Goal: Task Accomplishment & Management: Manage account settings

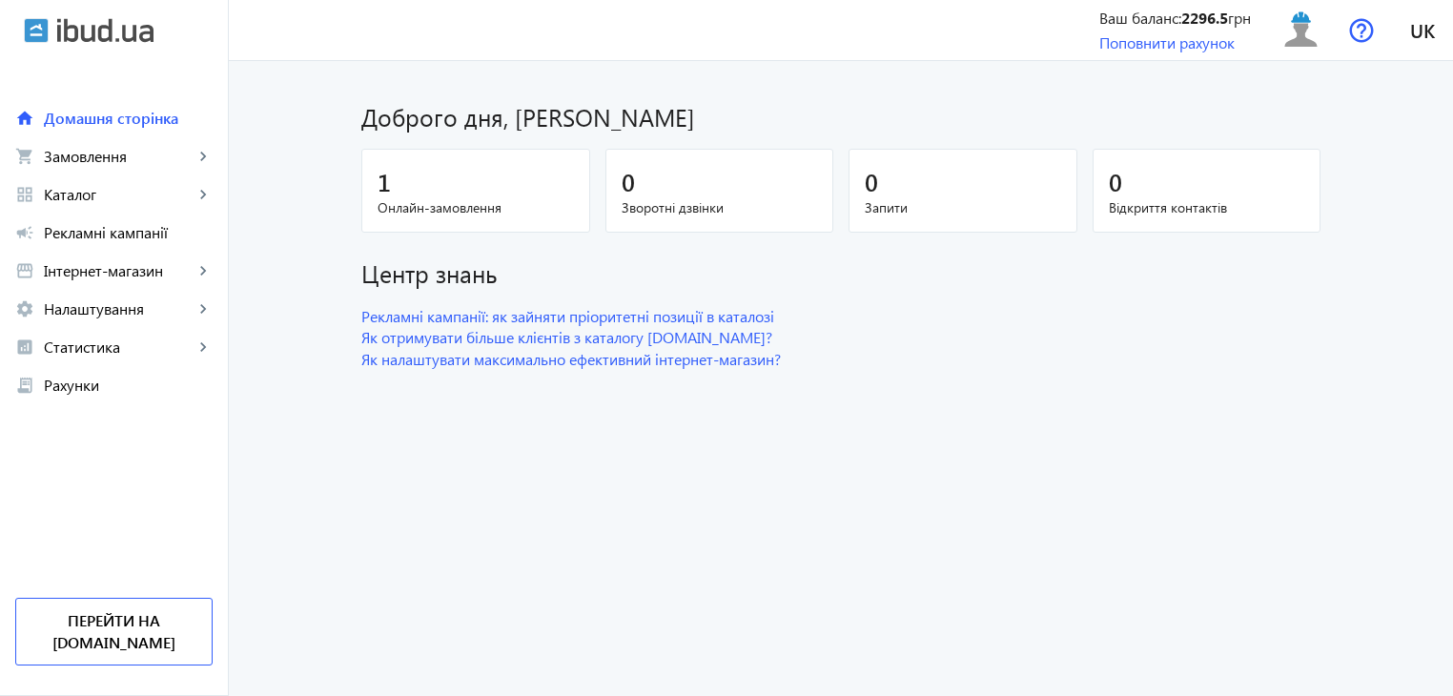
click at [511, 194] on div "1" at bounding box center [476, 181] width 196 height 33
click at [69, 168] on link "shopping_cart Замовлення keyboard_arrow_right" at bounding box center [114, 156] width 228 height 38
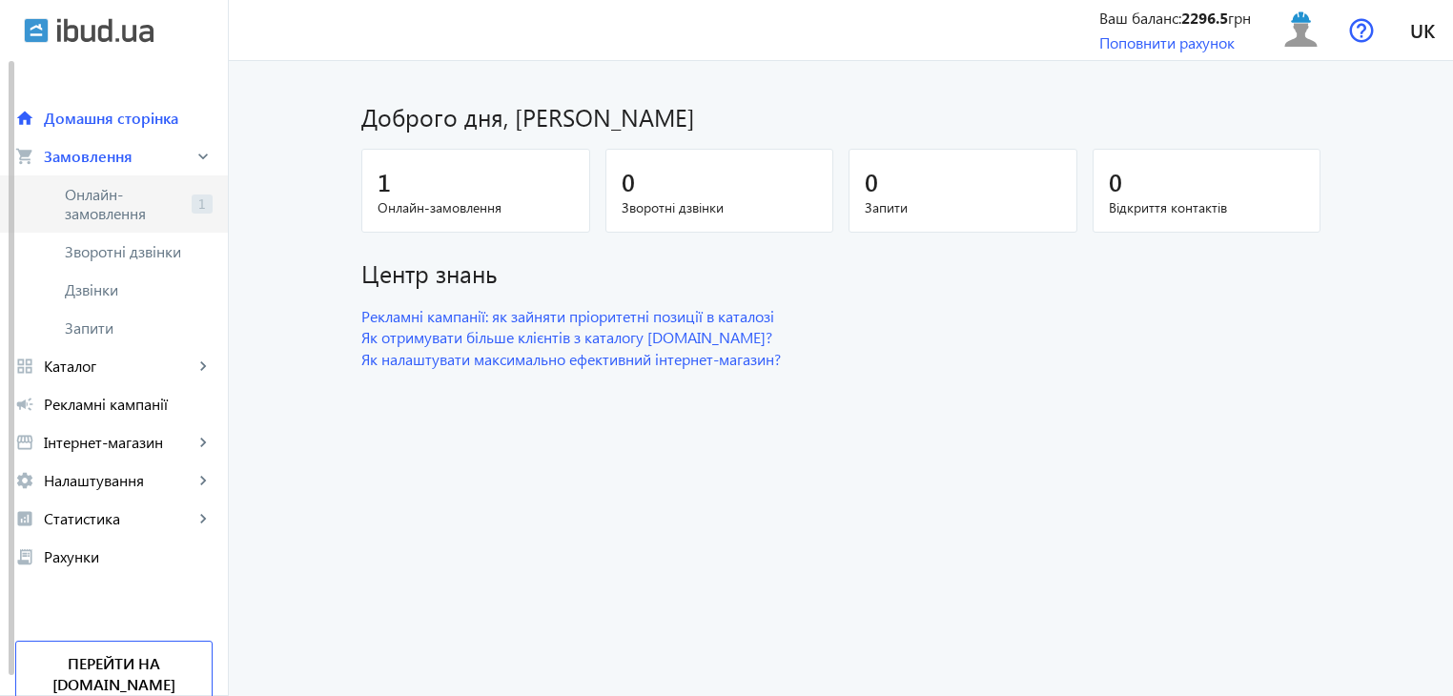
click at [84, 197] on span "Онлайн-замовлення" at bounding box center [124, 204] width 119 height 38
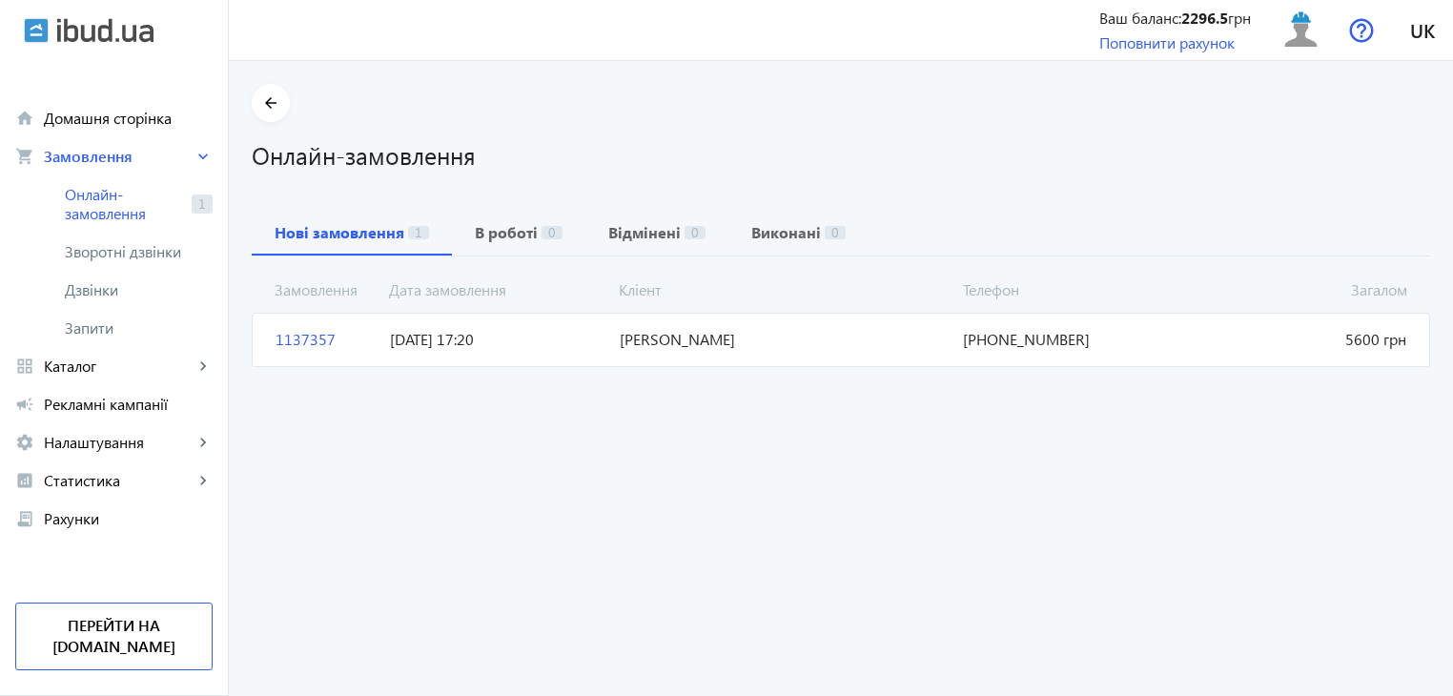
click at [614, 340] on span "[PERSON_NAME]" at bounding box center [784, 339] width 344 height 21
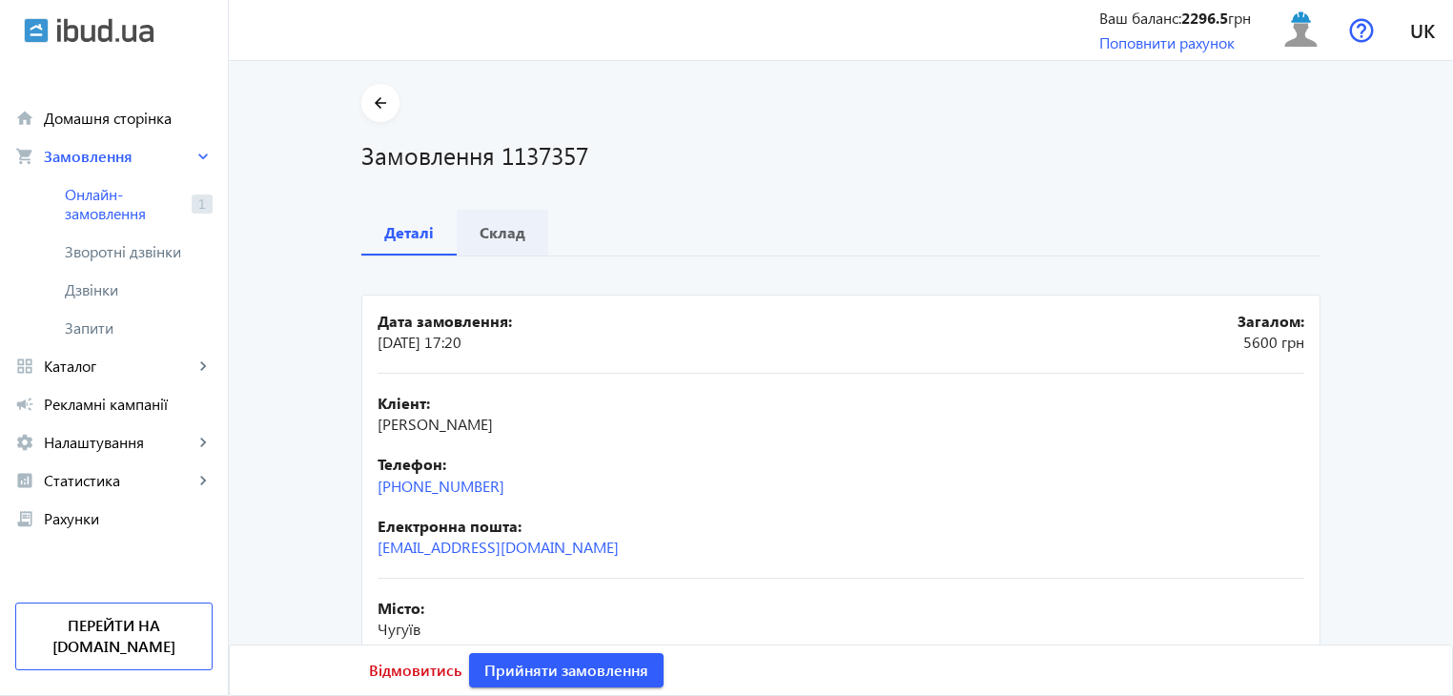
click at [505, 235] on b "Склад" at bounding box center [503, 232] width 46 height 15
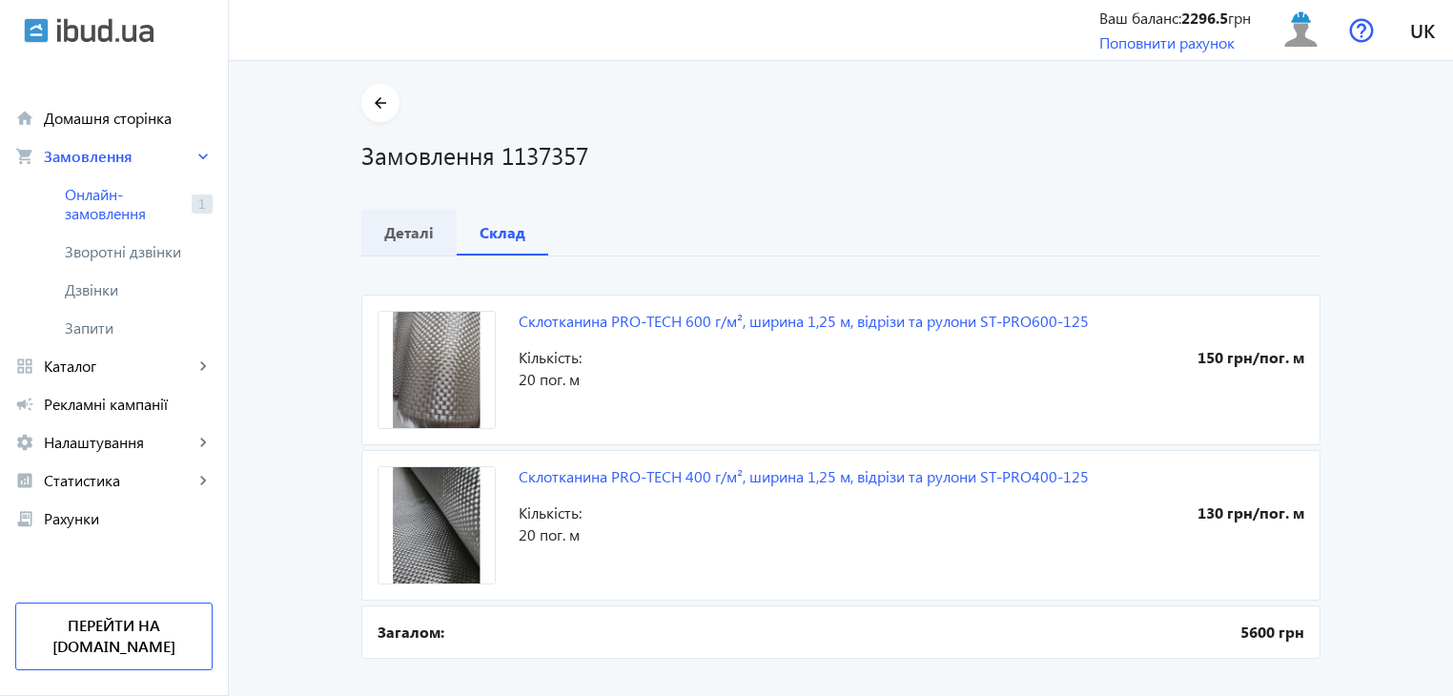
click at [419, 238] on b "Деталі" at bounding box center [409, 232] width 50 height 15
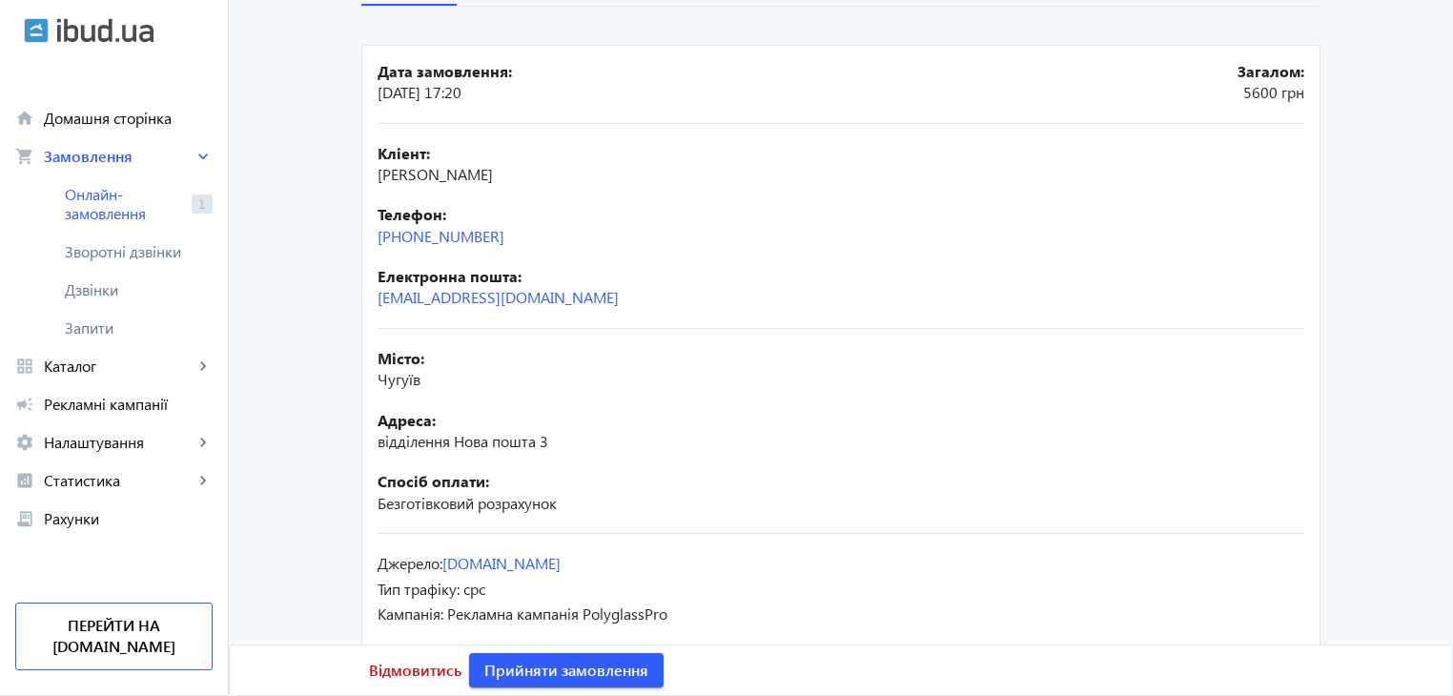
scroll to position [282, 0]
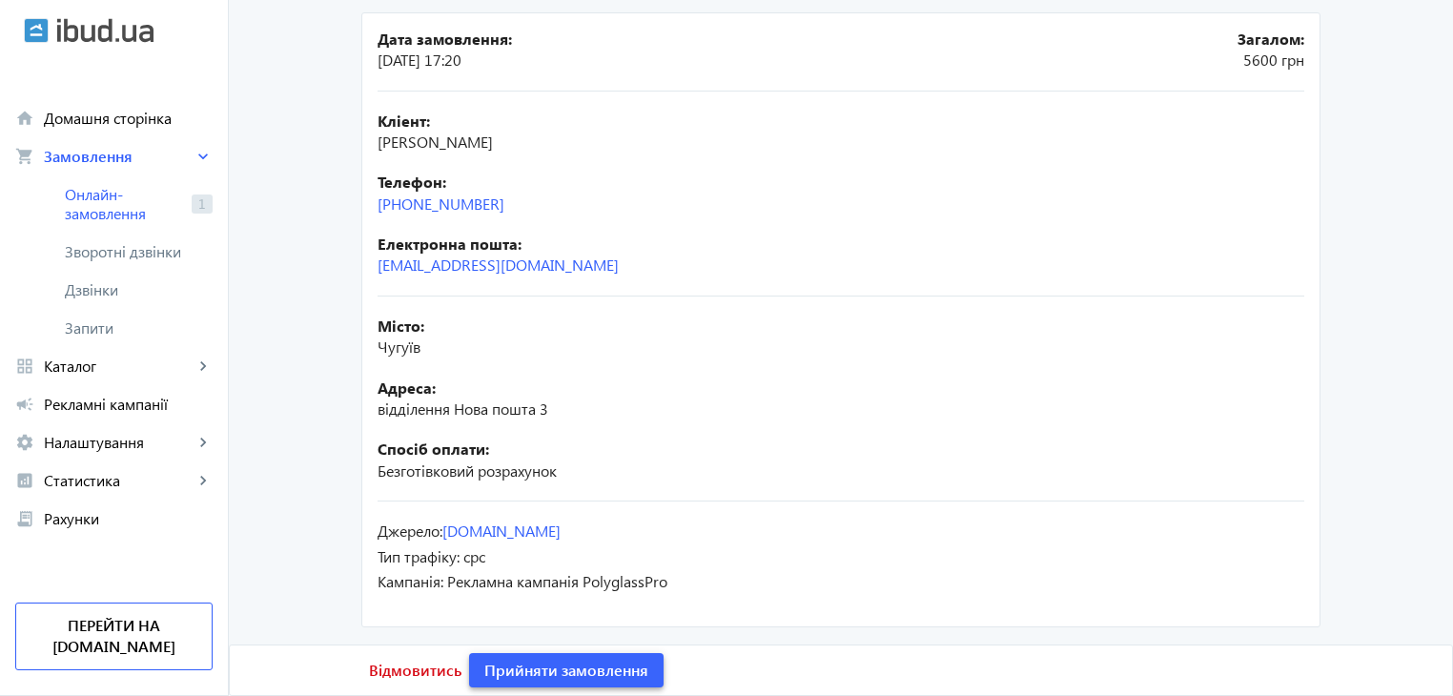
click at [599, 666] on span "Прийняти замовлення" at bounding box center [566, 670] width 164 height 21
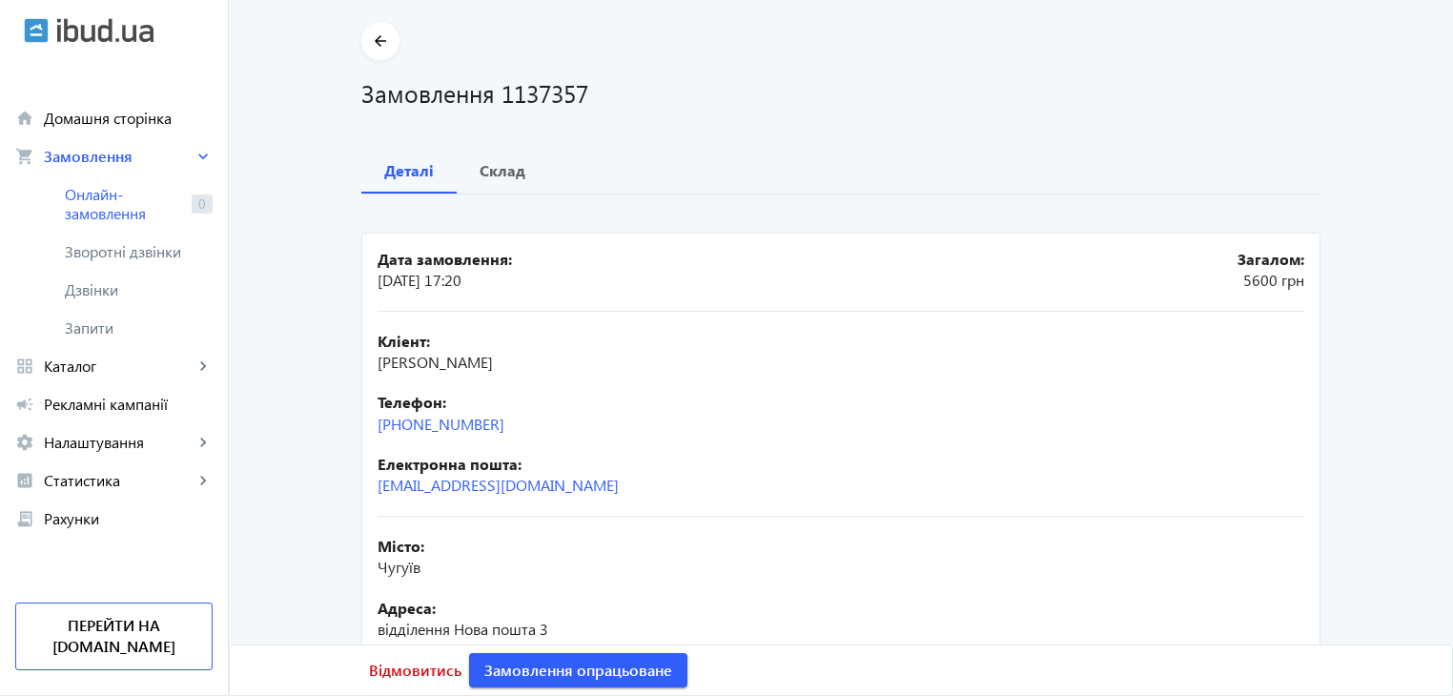
scroll to position [95, 0]
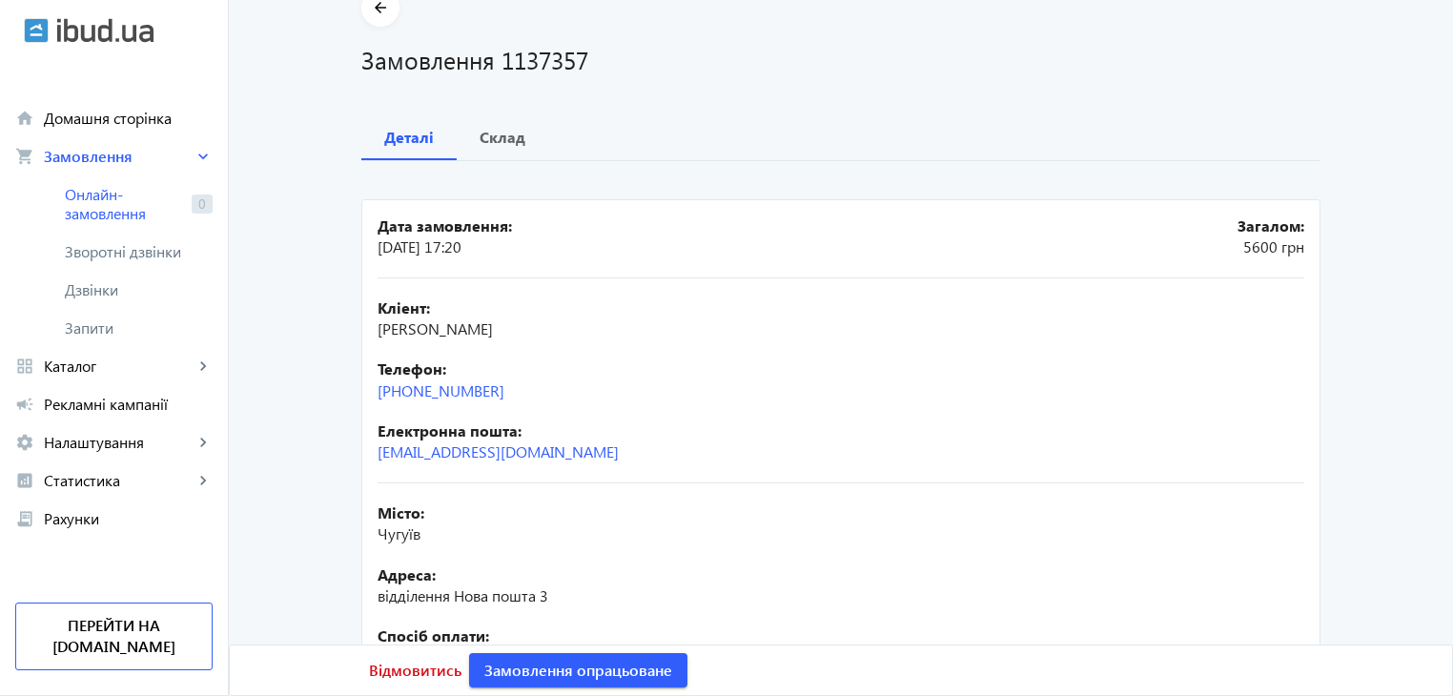
click at [763, 106] on div "arrow_back Замовлення 1137357 Деталі Склад Дата замовлення: [DATE] 17:20 Загало…" at bounding box center [840, 404] width 1005 height 830
click at [509, 135] on b "Склад" at bounding box center [503, 137] width 46 height 15
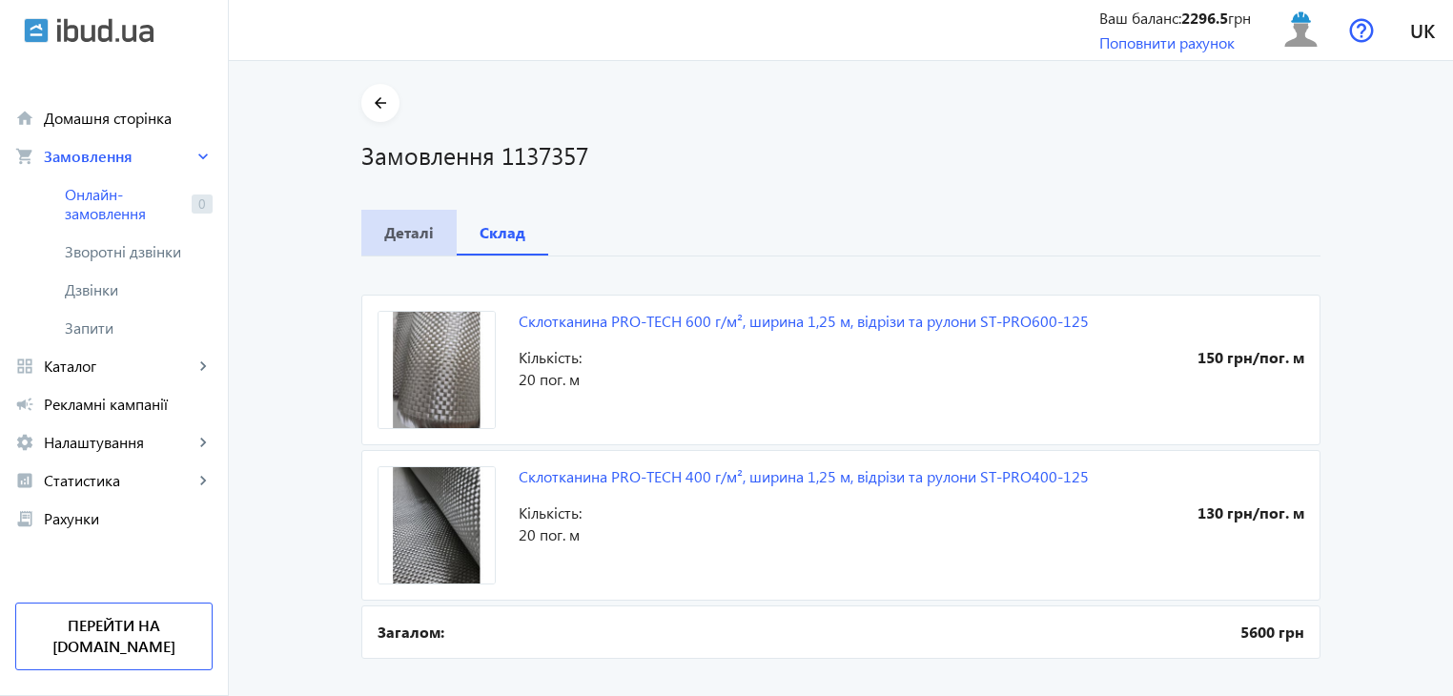
click at [404, 232] on b "Деталі" at bounding box center [409, 232] width 50 height 15
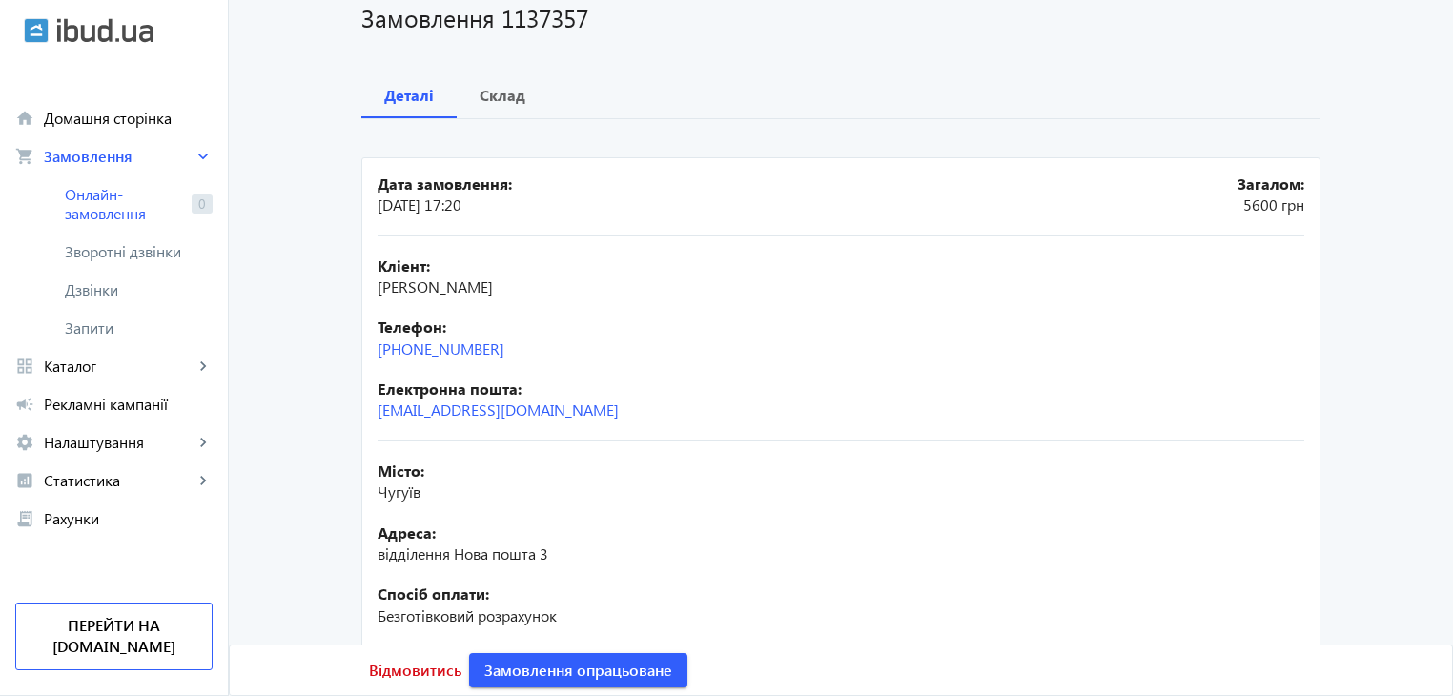
scroll to position [92, 0]
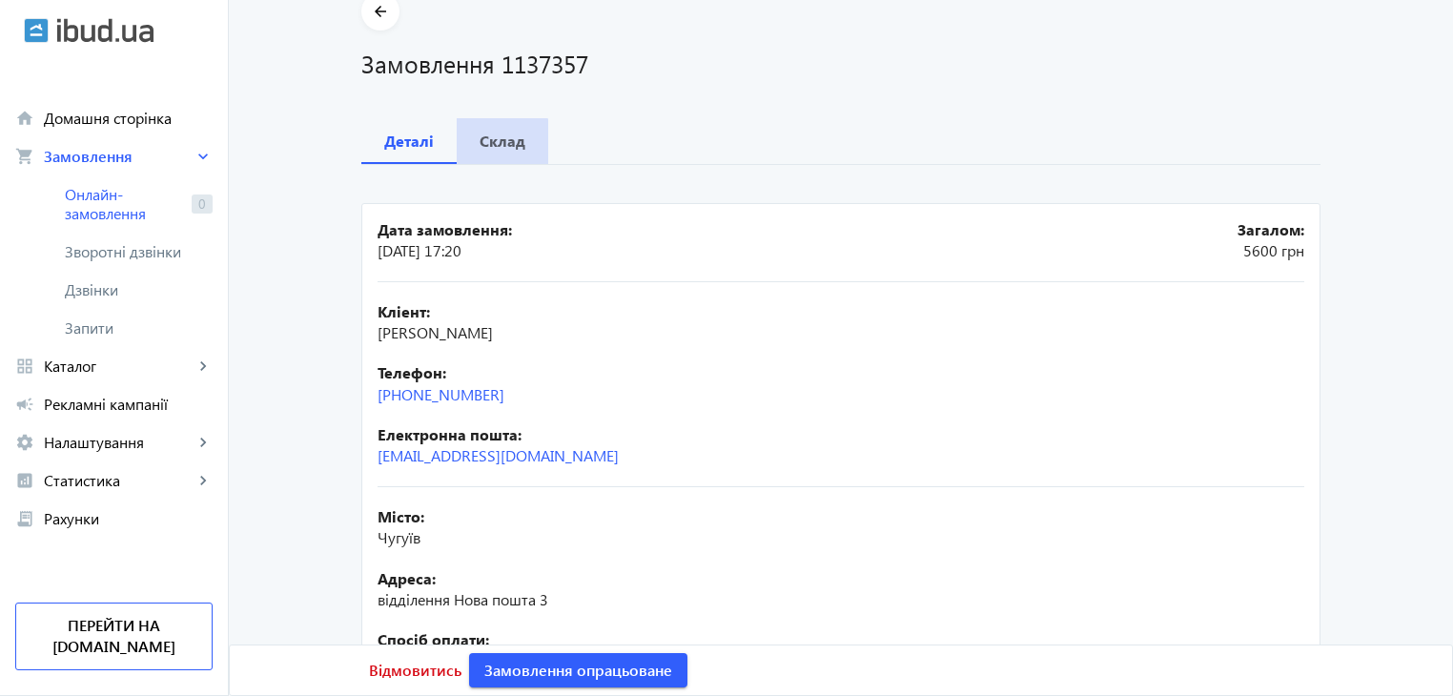
click at [484, 151] on span "Склад" at bounding box center [503, 141] width 46 height 46
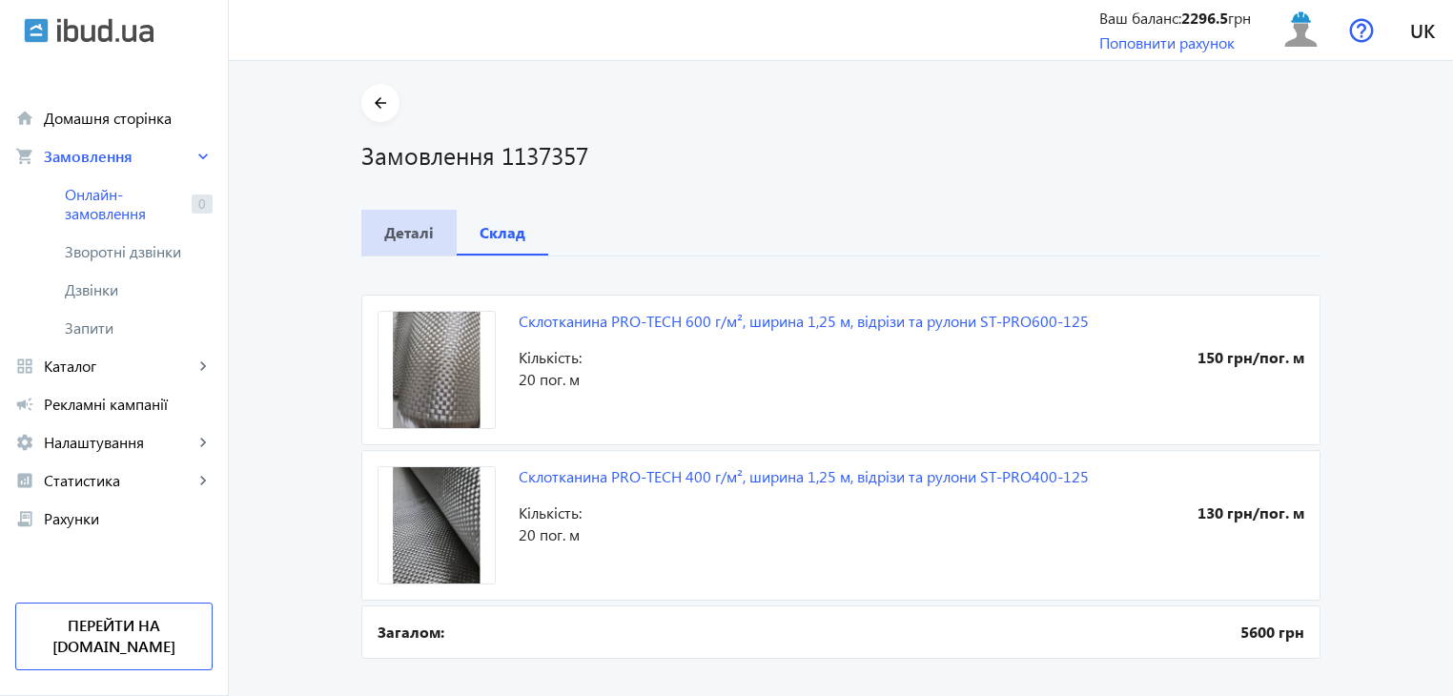
click at [419, 230] on b "Деталі" at bounding box center [409, 232] width 50 height 15
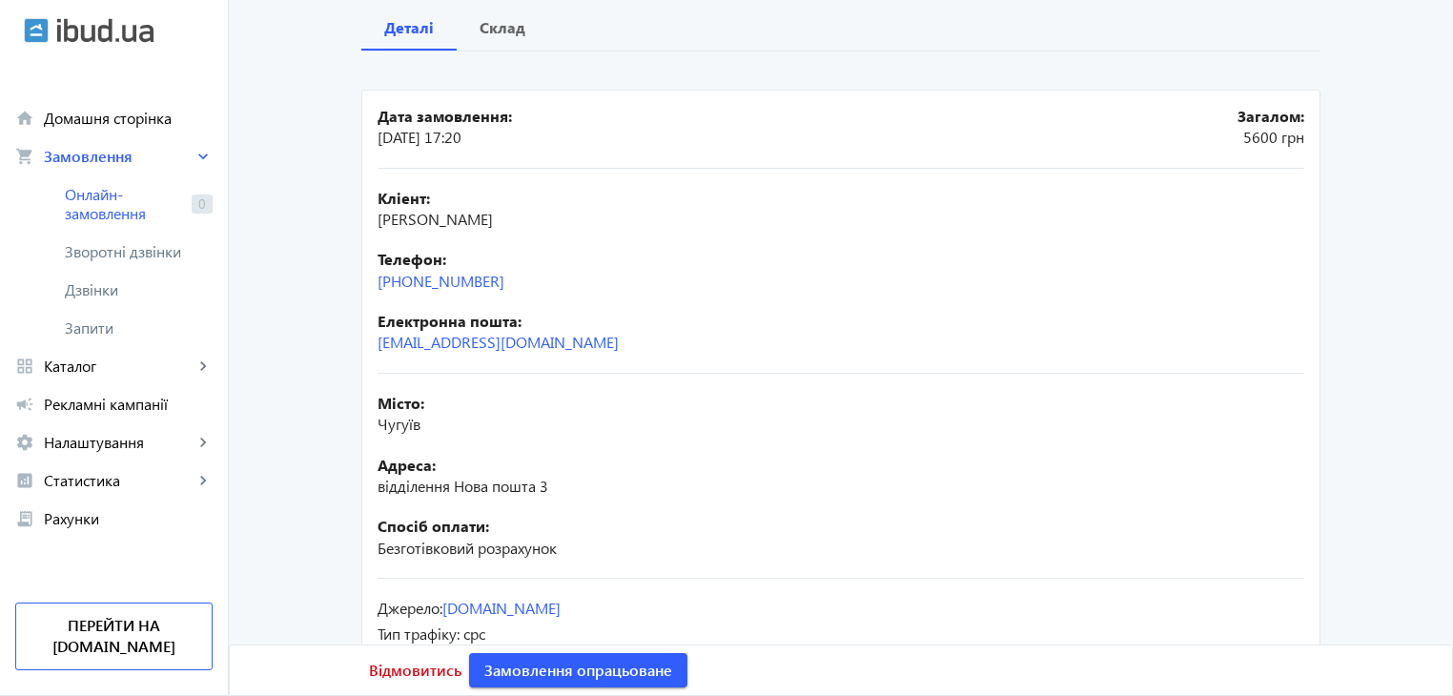
scroll to position [92, 0]
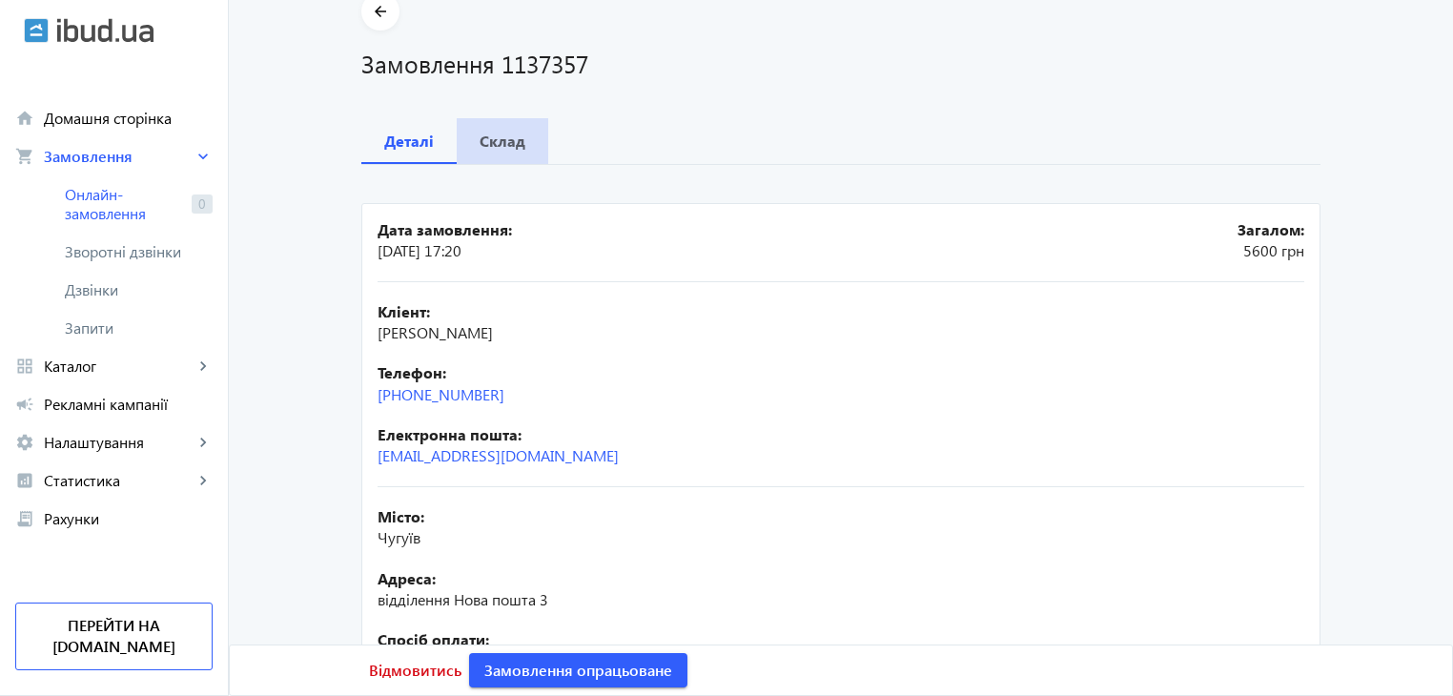
click at [500, 133] on b "Склад" at bounding box center [503, 140] width 46 height 15
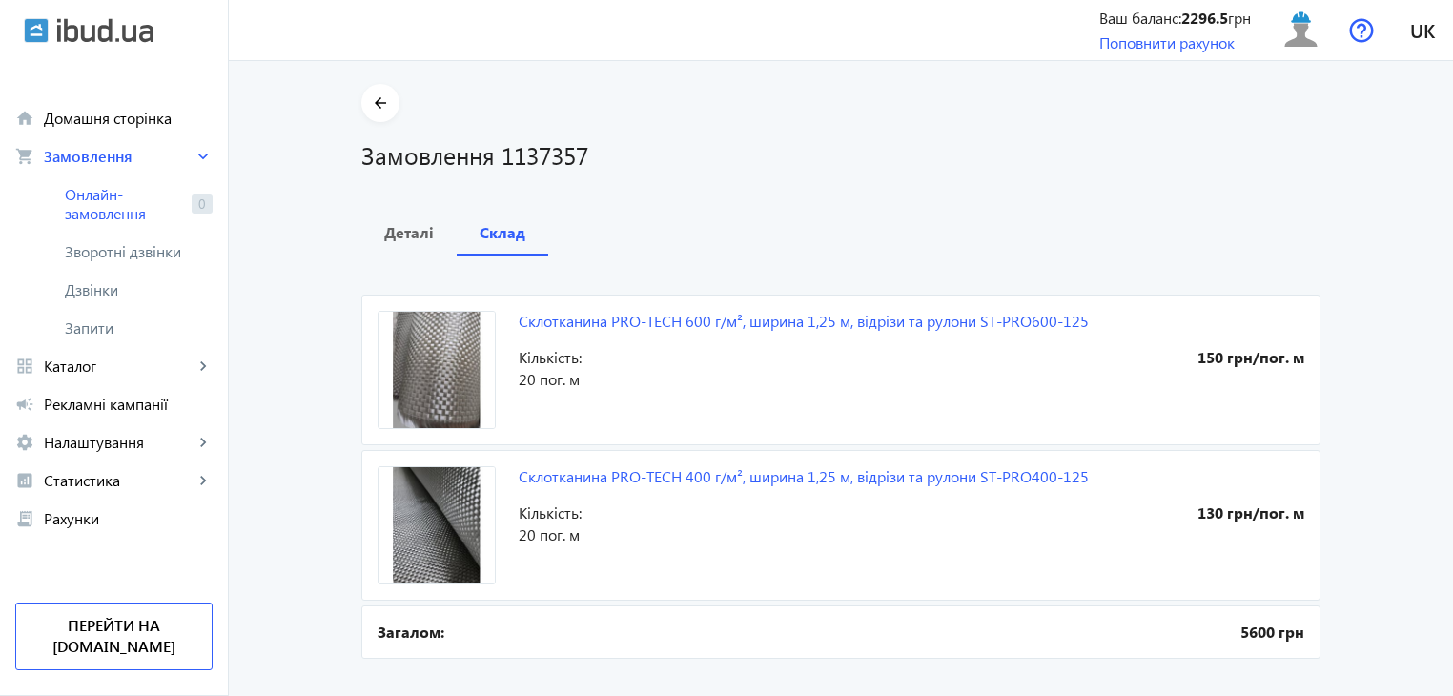
scroll to position [31, 0]
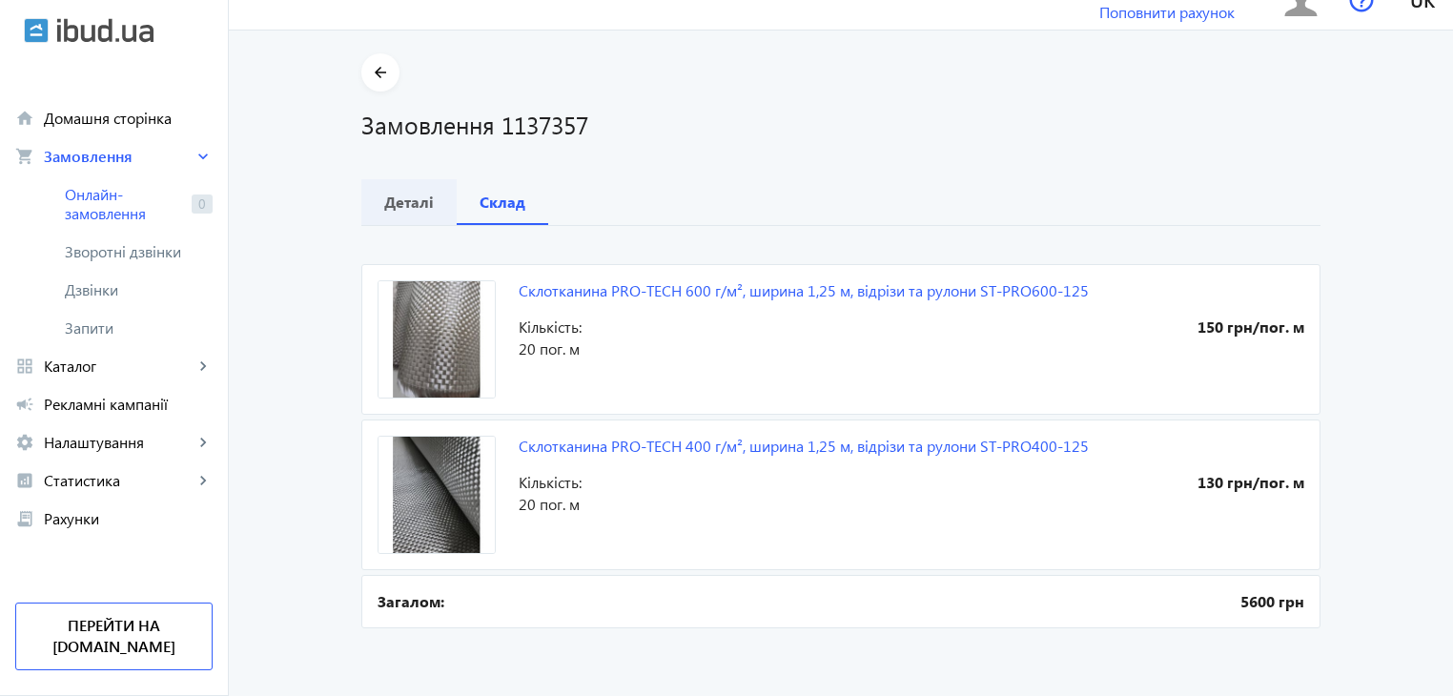
click at [419, 195] on b "Деталі" at bounding box center [409, 201] width 50 height 15
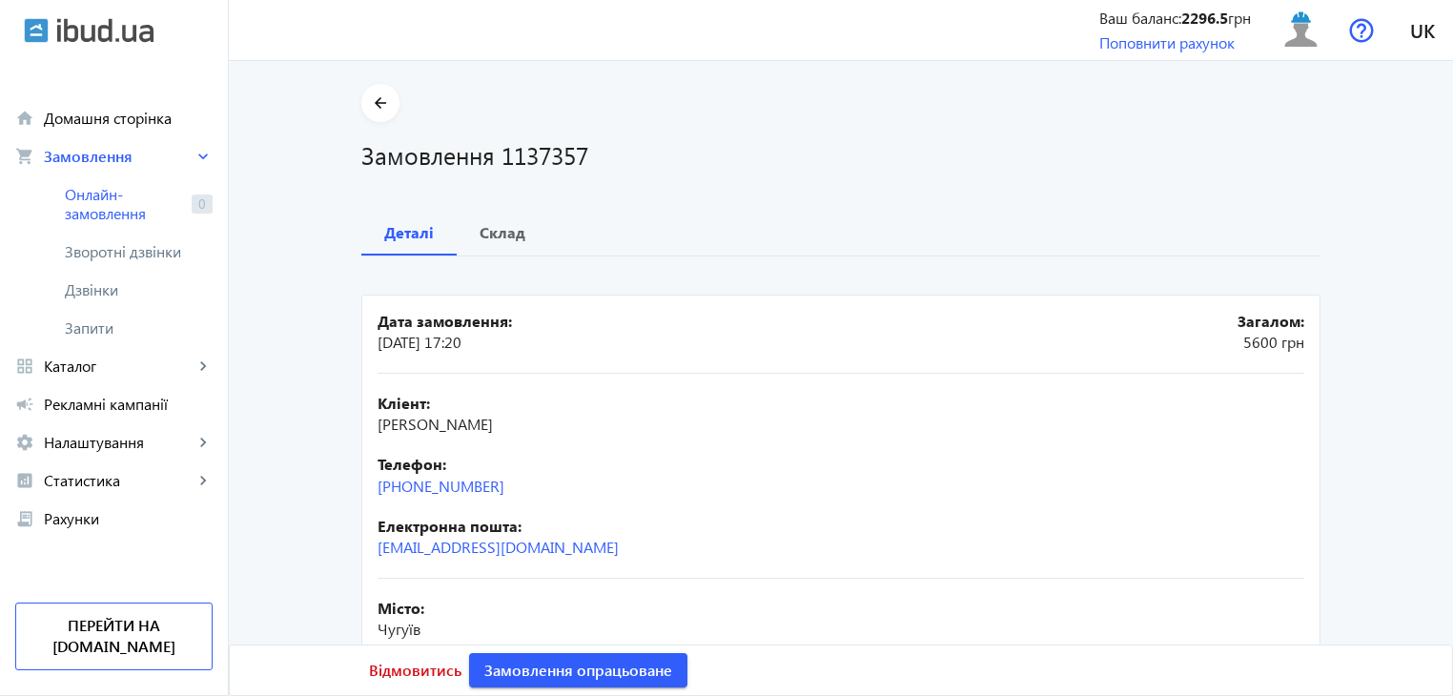
click at [686, 185] on div "arrow_back Замовлення 1137357 Деталі Склад Дата замовлення: [DATE] 17:20 Загало…" at bounding box center [840, 499] width 1005 height 830
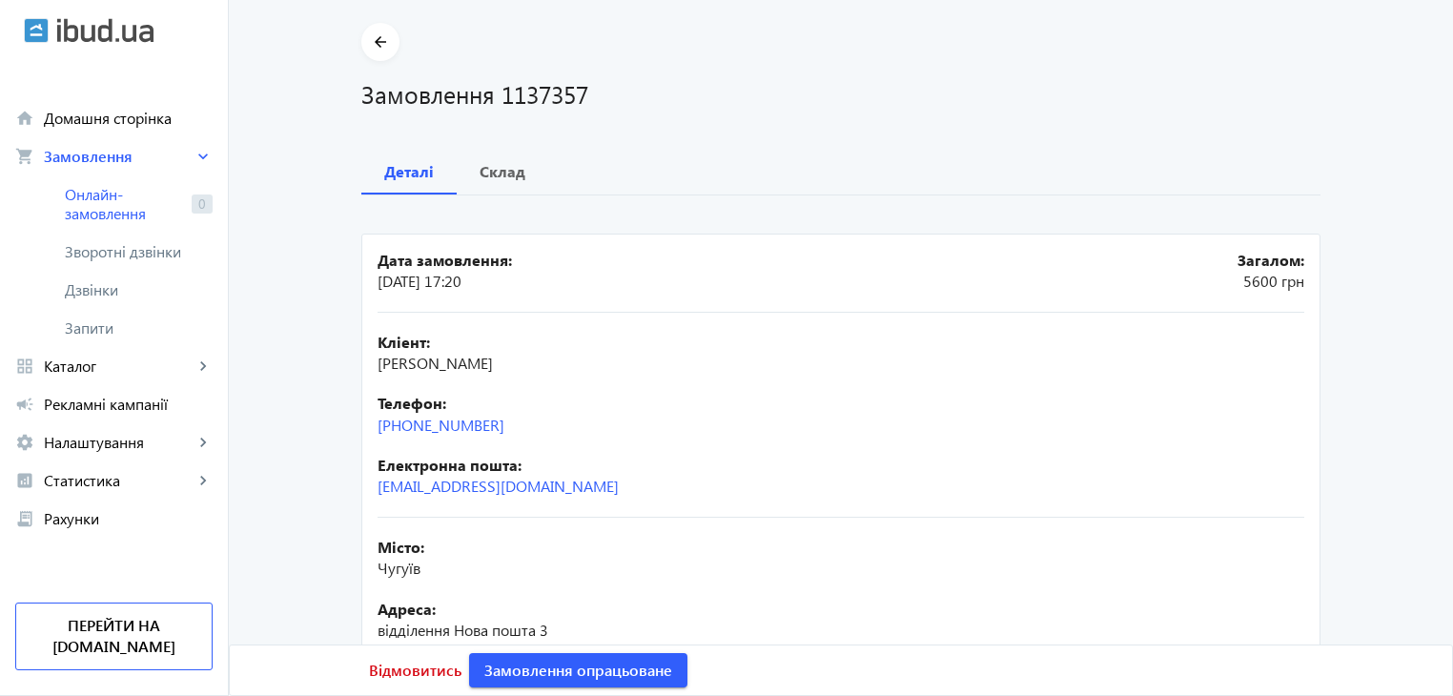
scroll to position [95, 0]
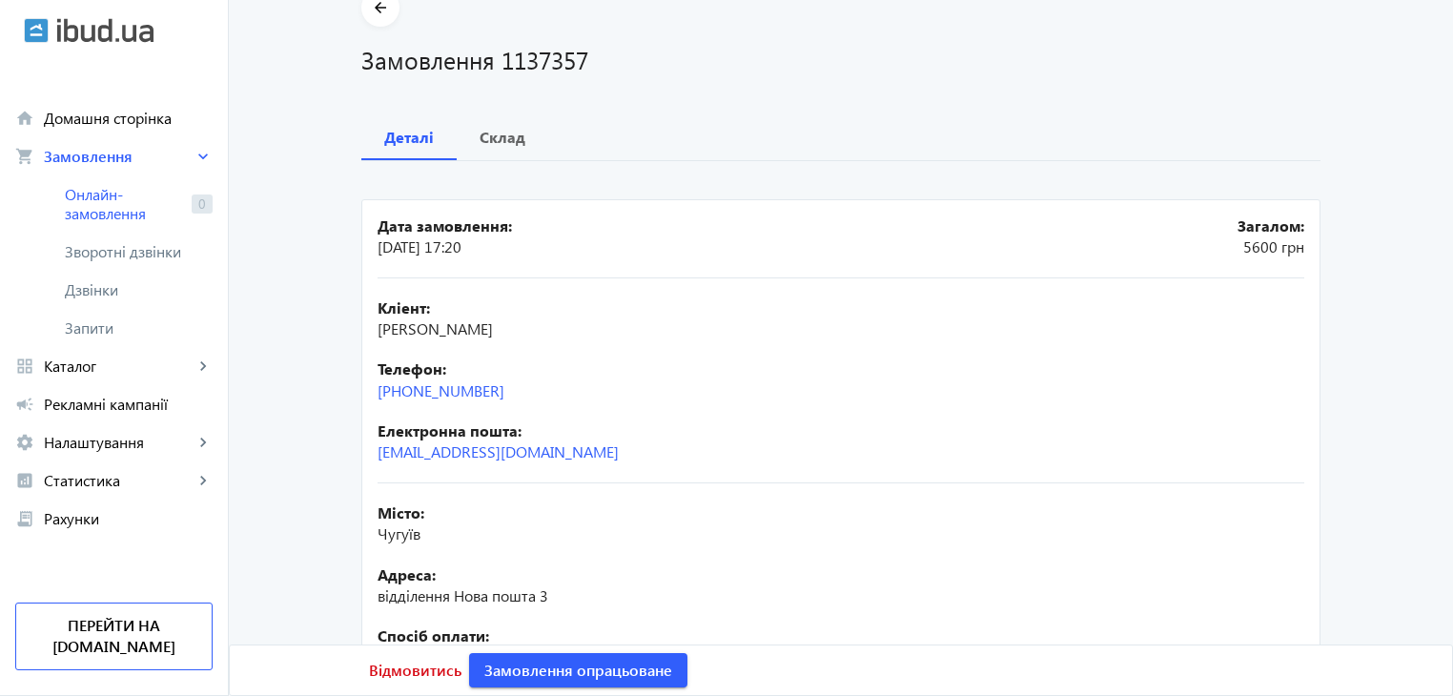
click at [924, 142] on div "Деталі Склад" at bounding box center [840, 137] width 959 height 46
click at [500, 133] on b "Склад" at bounding box center [503, 137] width 46 height 15
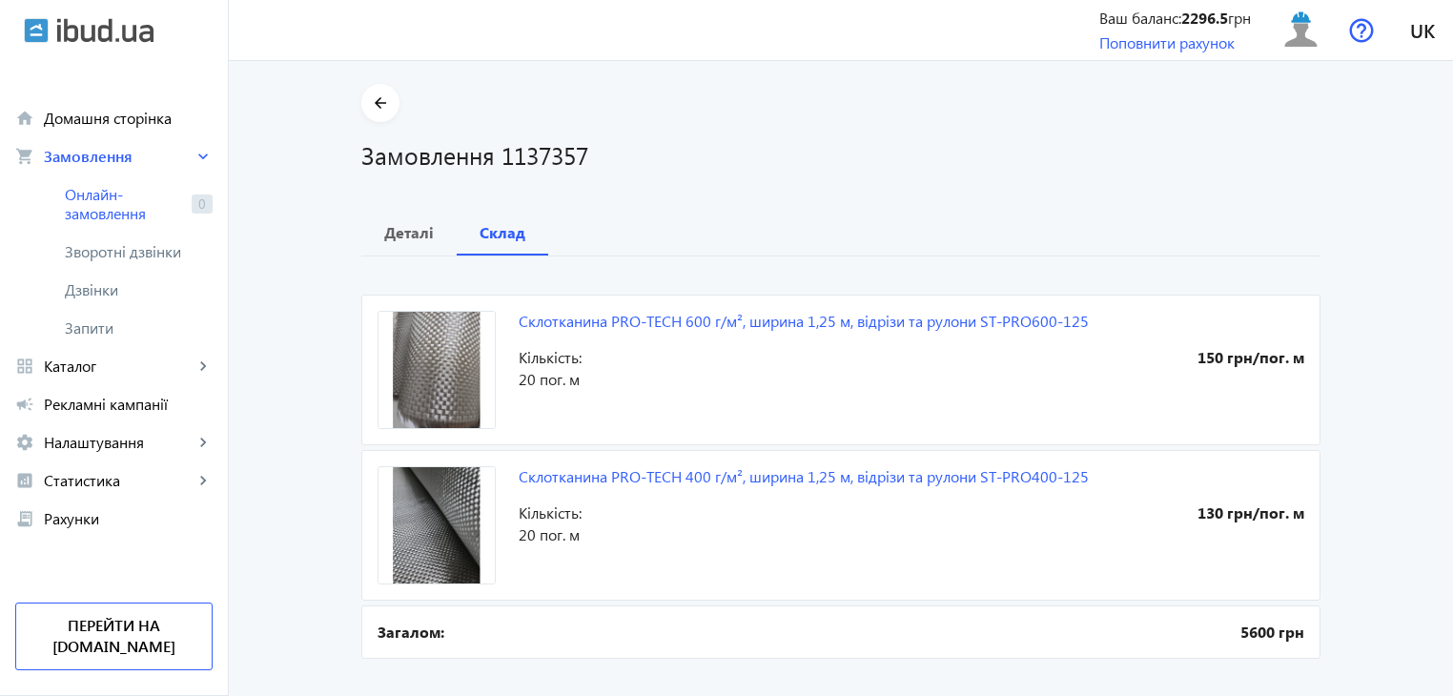
click at [1119, 150] on h1 "Замовлення 1137357" at bounding box center [840, 154] width 959 height 33
click at [419, 240] on b "Деталі" at bounding box center [409, 232] width 50 height 15
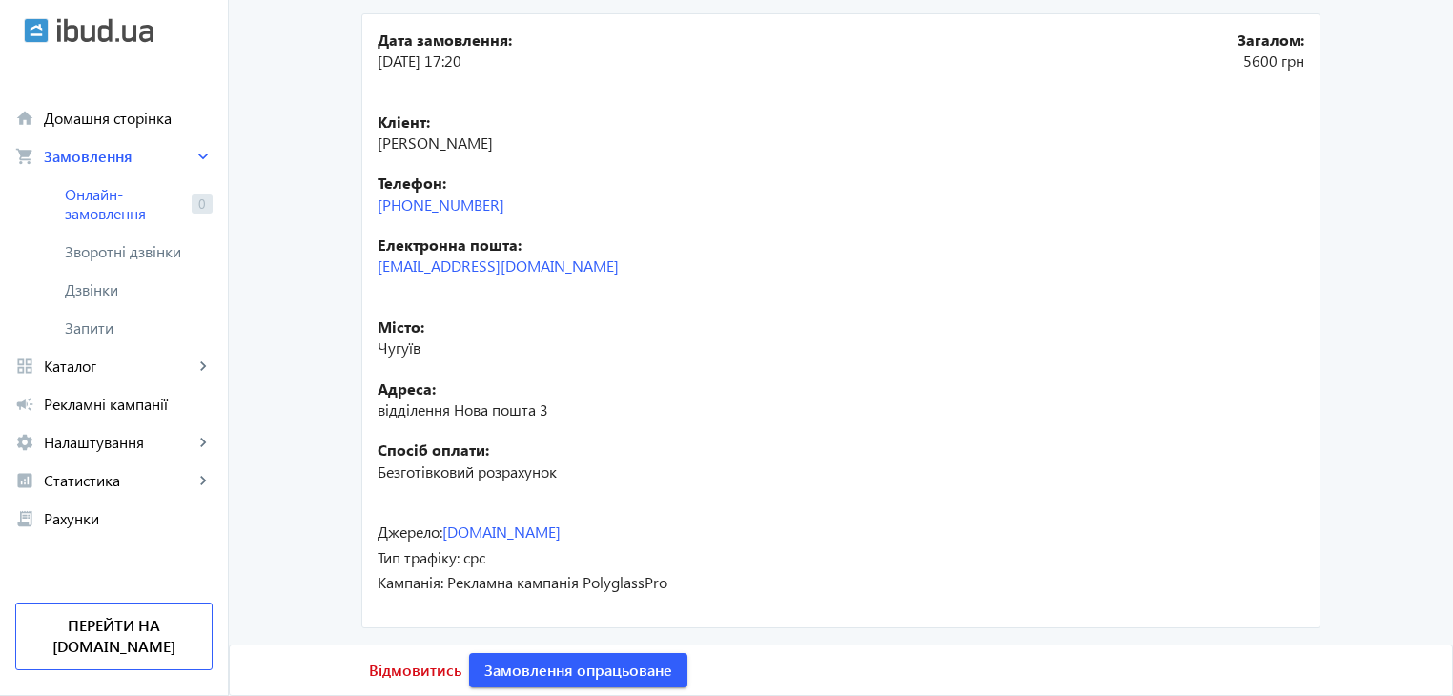
scroll to position [282, 0]
drag, startPoint x: 514, startPoint y: 207, endPoint x: 374, endPoint y: 200, distance: 140.3
click at [378, 200] on div "Телефон: [PHONE_NUMBER]" at bounding box center [841, 193] width 927 height 43
copy link "[PHONE_NUMBER]"
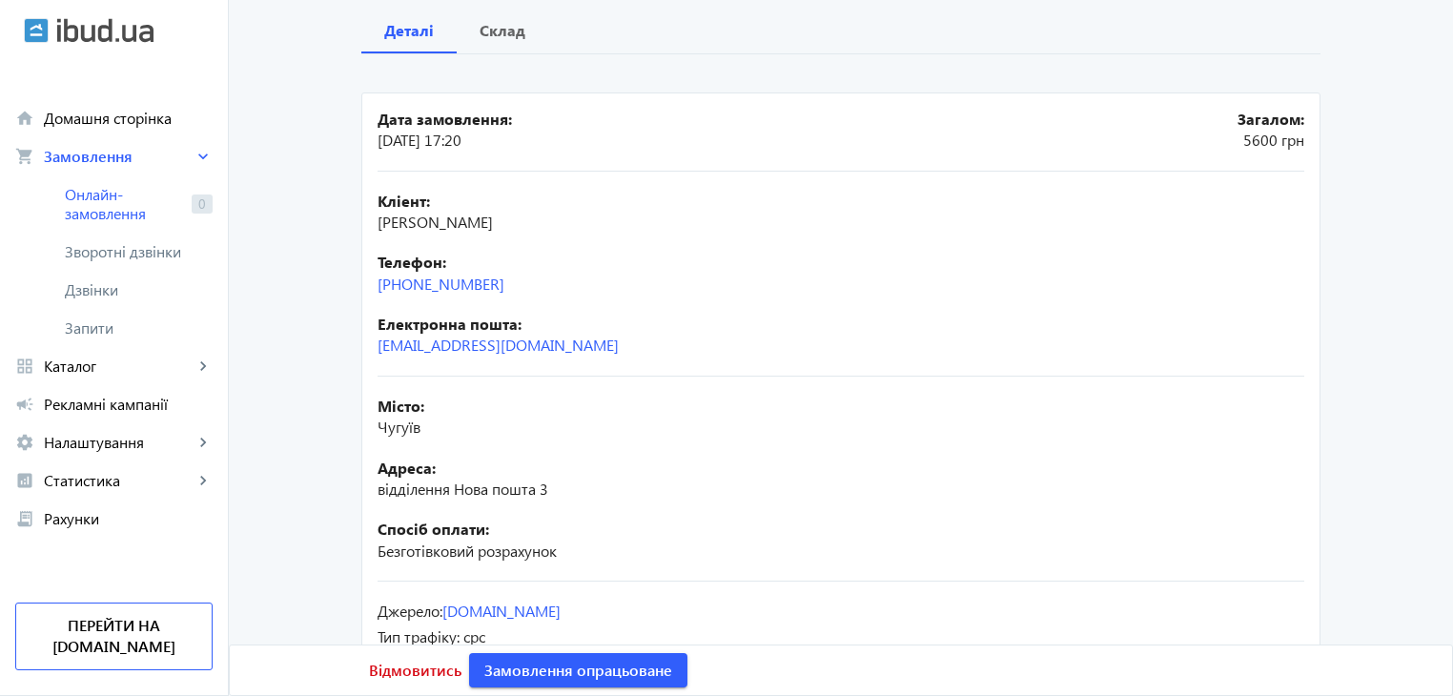
scroll to position [92, 0]
